Goal: Task Accomplishment & Management: Use online tool/utility

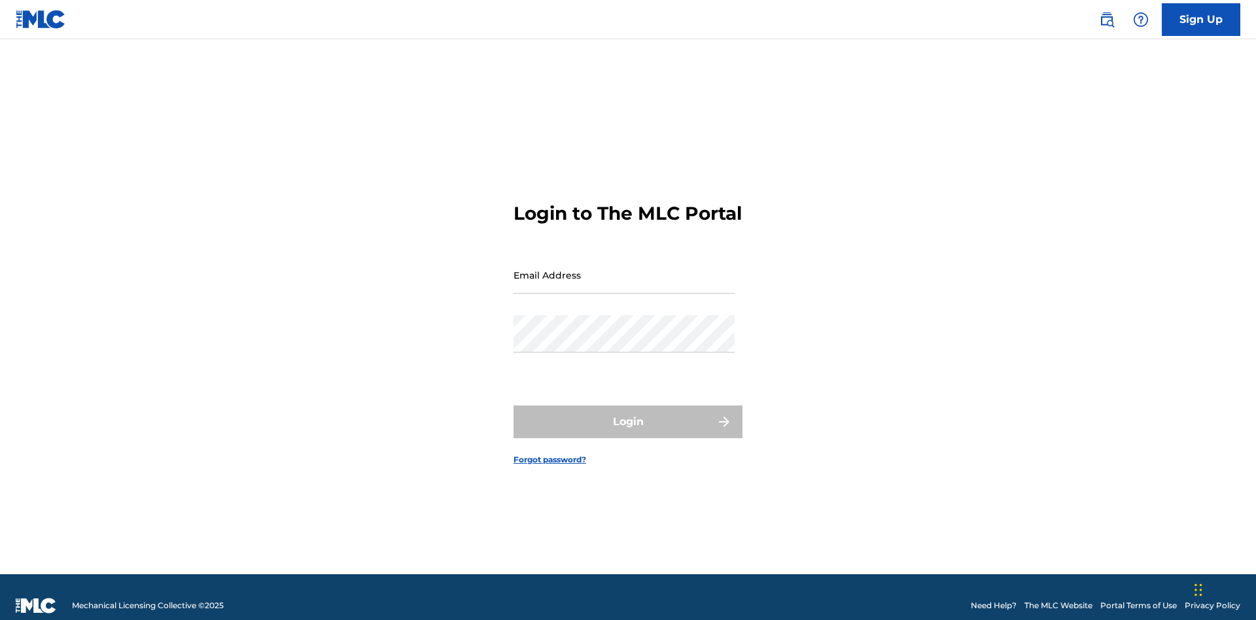
scroll to position [17, 0]
click at [624, 269] on input "Email Address" at bounding box center [624, 275] width 221 height 37
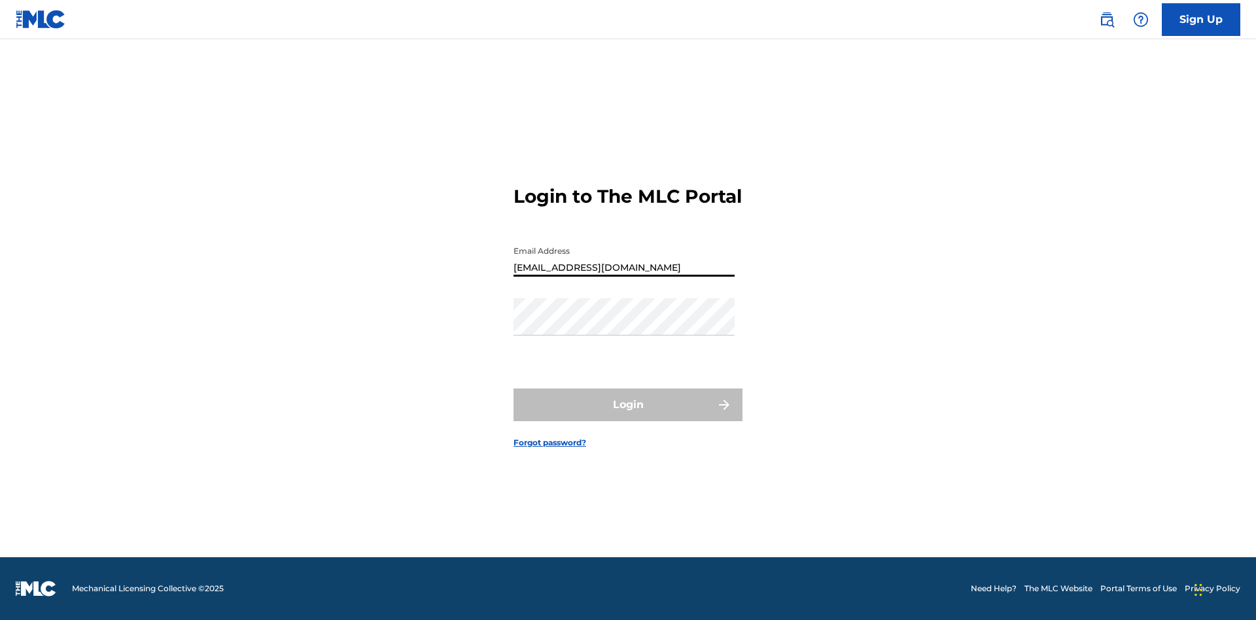
type input "[EMAIL_ADDRESS][DOMAIN_NAME]"
click at [628, 416] on button "Login" at bounding box center [628, 405] width 229 height 33
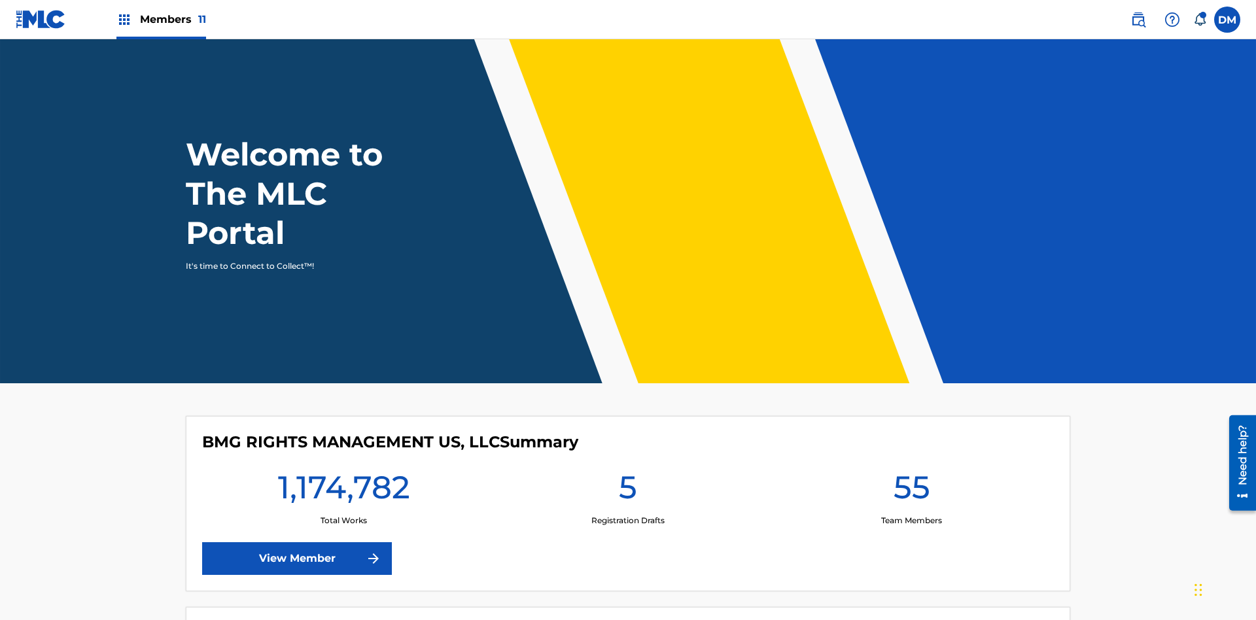
click at [161, 19] on span "Members 11" at bounding box center [173, 19] width 66 height 15
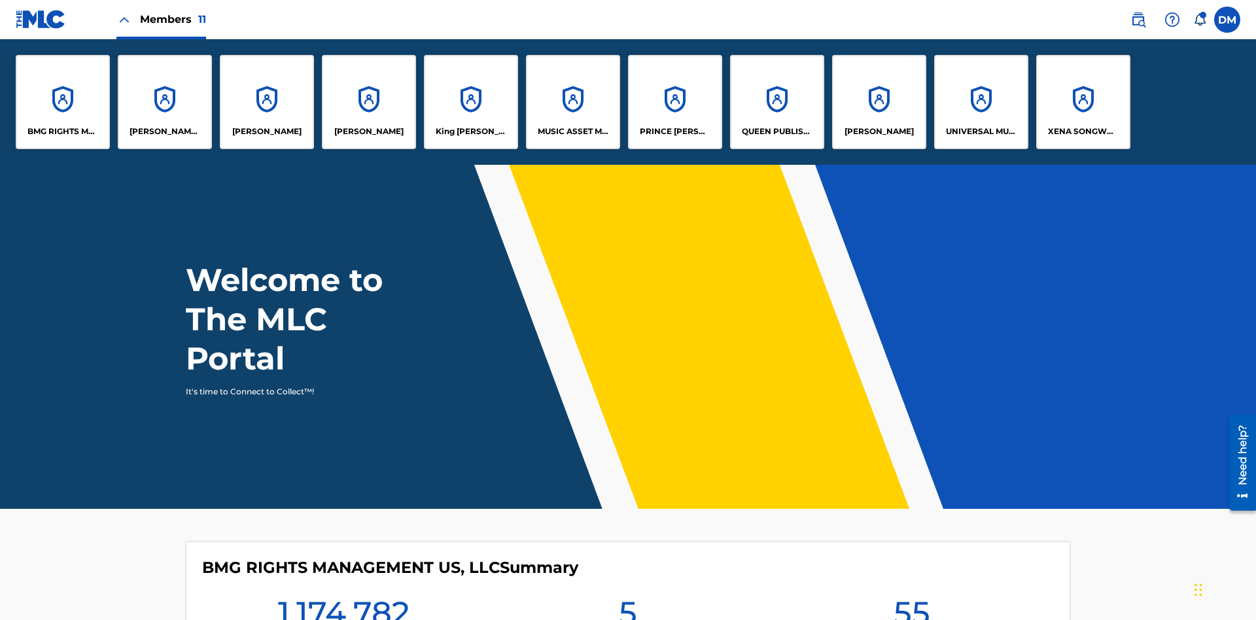
click at [981, 132] on p "UNIVERSAL MUSIC PUB GROUP" at bounding box center [981, 132] width 71 height 12
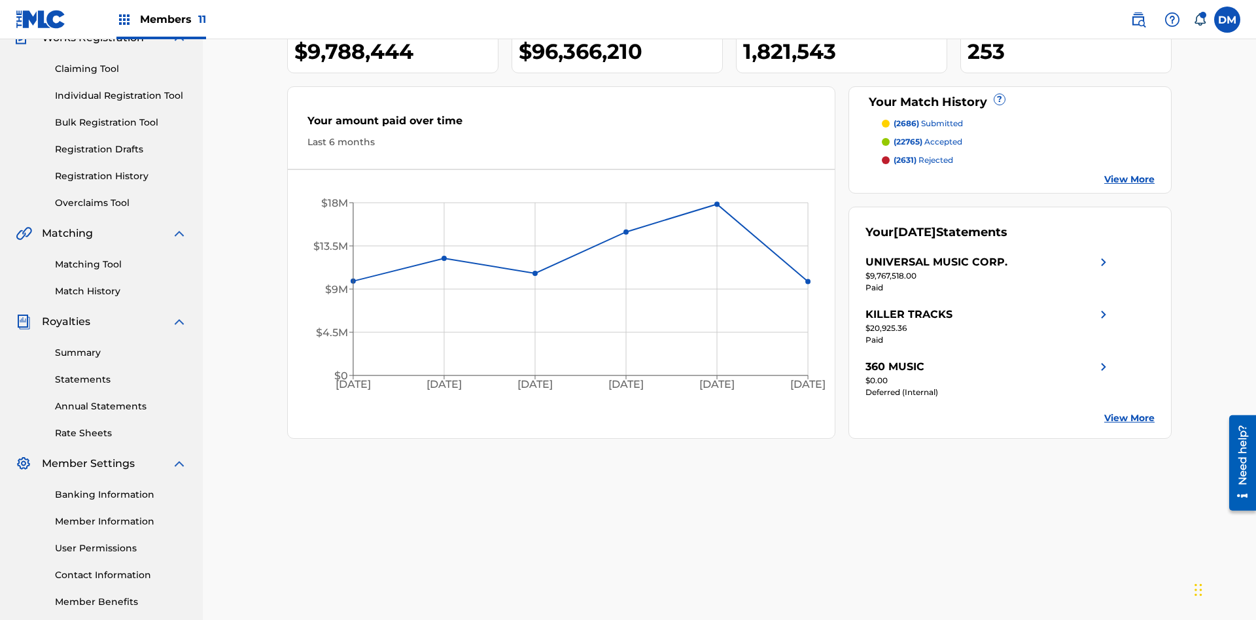
click at [121, 89] on link "Individual Registration Tool" at bounding box center [121, 96] width 132 height 14
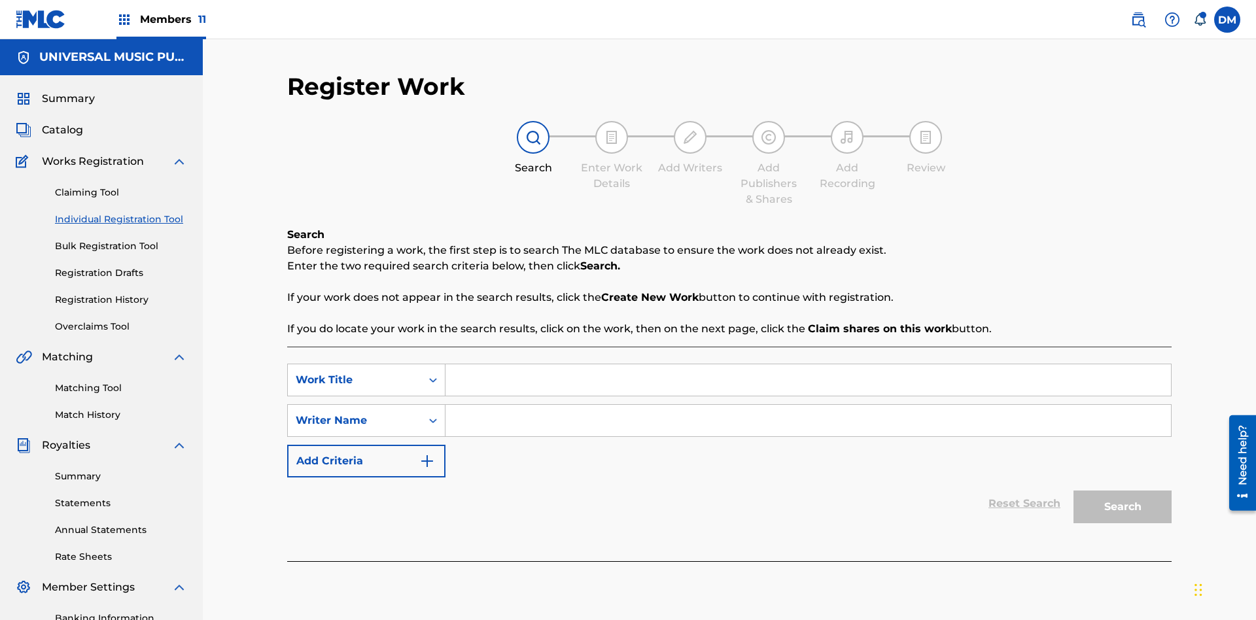
click at [808, 364] on input "Search Form" at bounding box center [809, 379] width 726 height 31
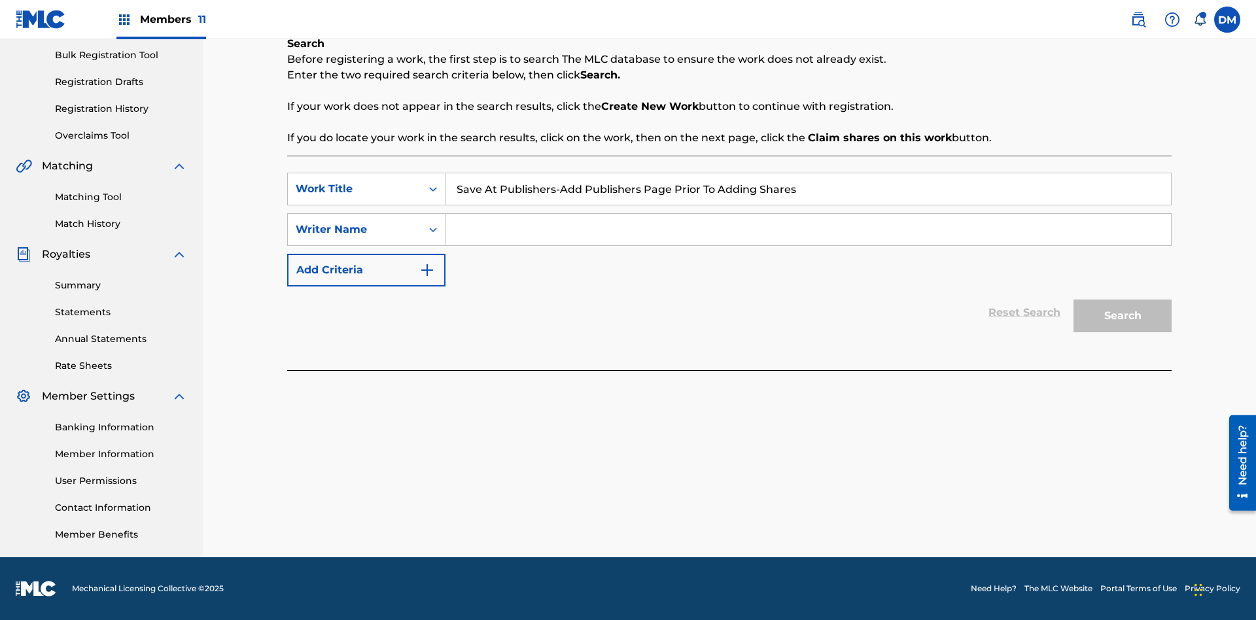
type input "Save At Publishers-Add Publishers Page Prior To Adding Shares"
click at [808, 230] on input "Search Form" at bounding box center [809, 229] width 726 height 31
type input "QWERTYUIOP"
click at [1123, 316] on button "Search" at bounding box center [1123, 316] width 98 height 33
